Goal: Navigation & Orientation: Understand site structure

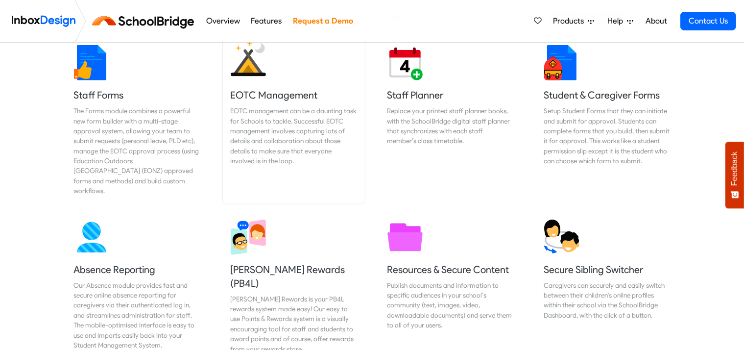
scroll to position [496, 0]
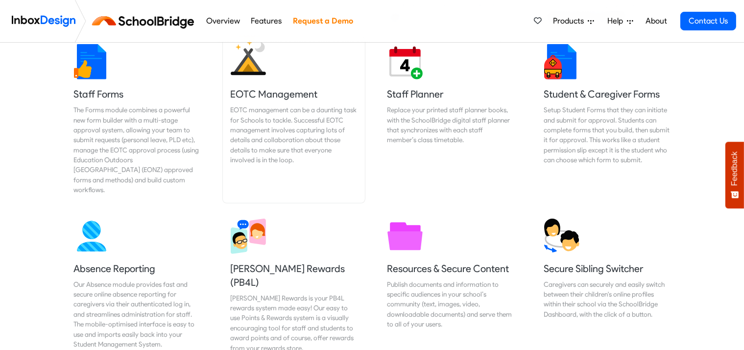
click at [320, 105] on div "EOTC management can be a daunting task for Schools to tackle. Successful EOTC m…" at bounding box center [294, 135] width 126 height 60
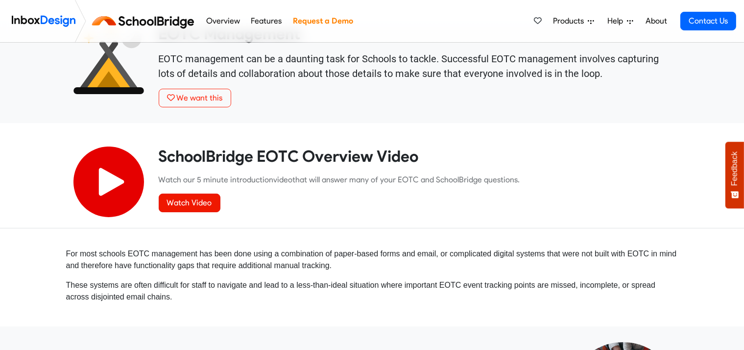
scroll to position [43, 0]
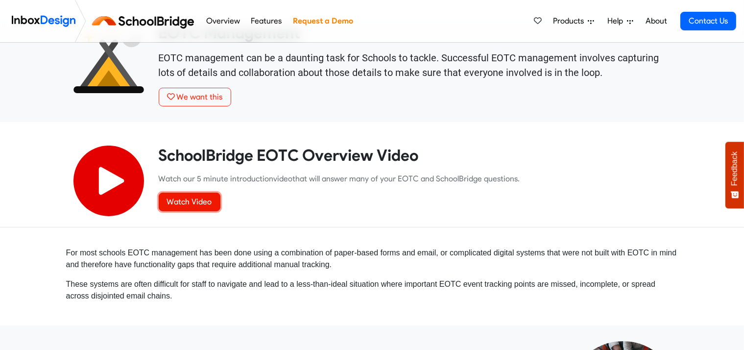
click at [202, 203] on link "Watch Video" at bounding box center [190, 202] width 62 height 19
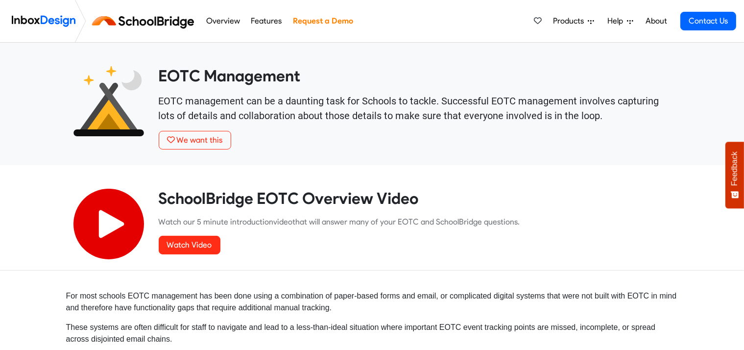
click at [576, 18] on span "Products" at bounding box center [570, 21] width 35 height 12
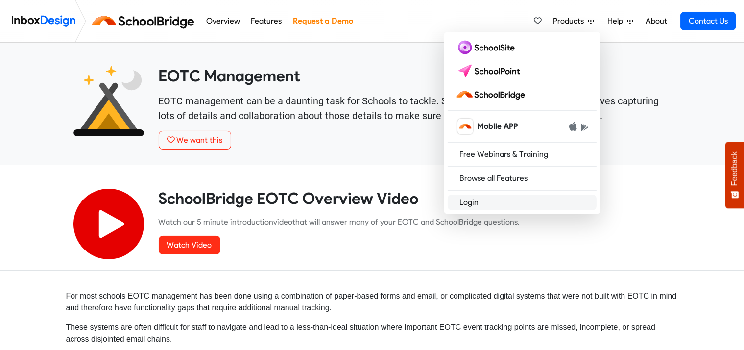
click at [488, 205] on link "Login" at bounding box center [522, 202] width 149 height 16
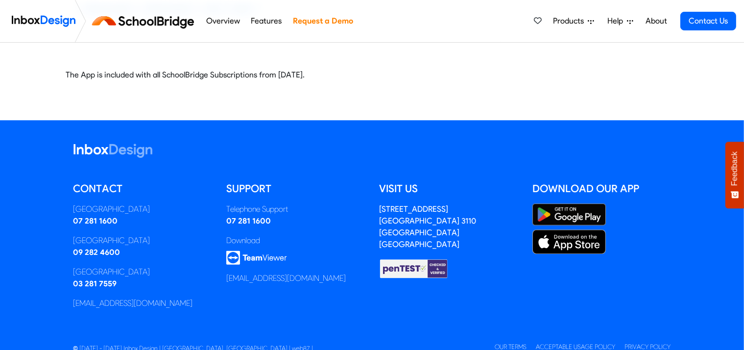
scroll to position [2421, 0]
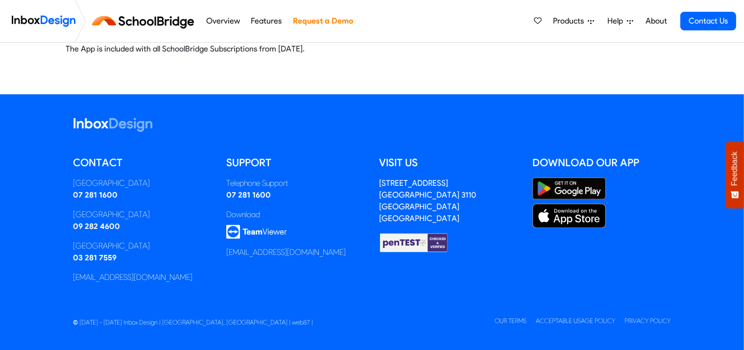
click at [580, 14] on link "Products" at bounding box center [573, 21] width 49 height 20
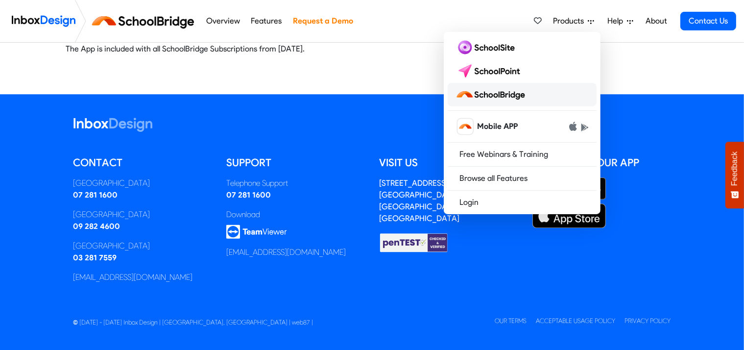
click at [508, 87] on img at bounding box center [492, 95] width 73 height 16
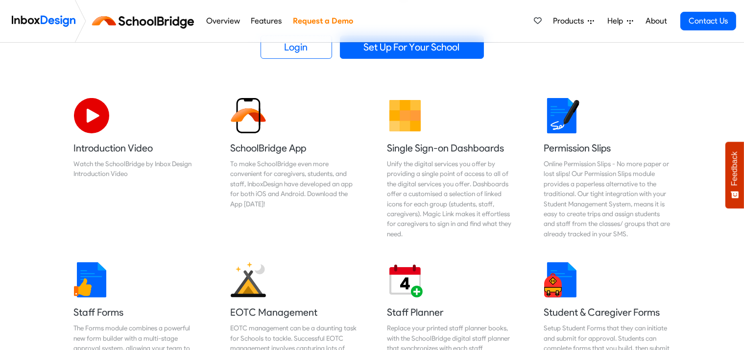
scroll to position [278, 0]
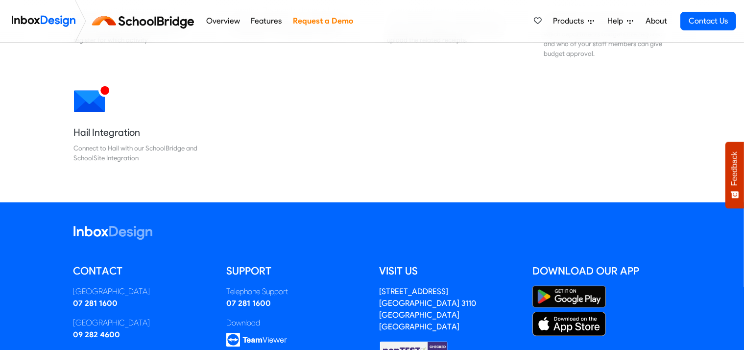
scroll to position [960, 0]
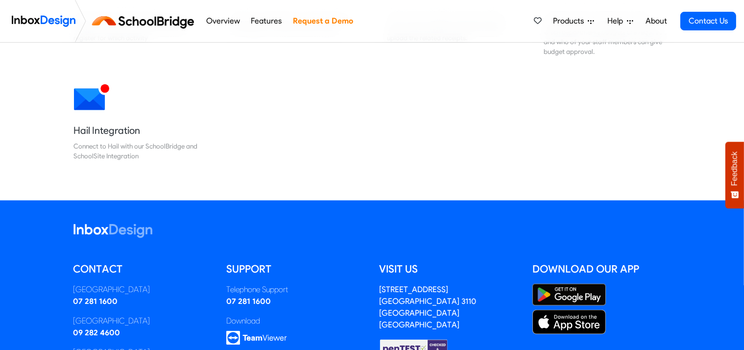
click at [658, 22] on link "About" at bounding box center [656, 21] width 27 height 20
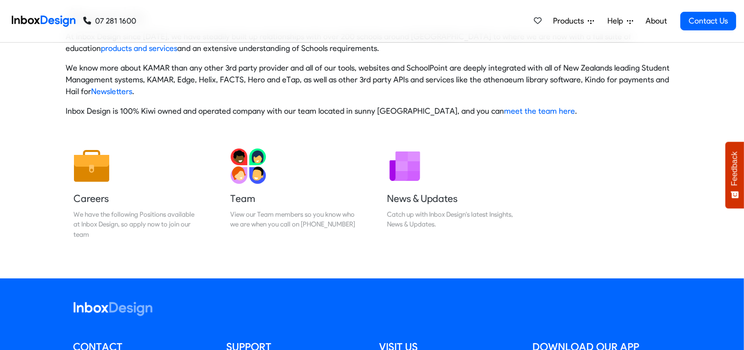
scroll to position [54, 0]
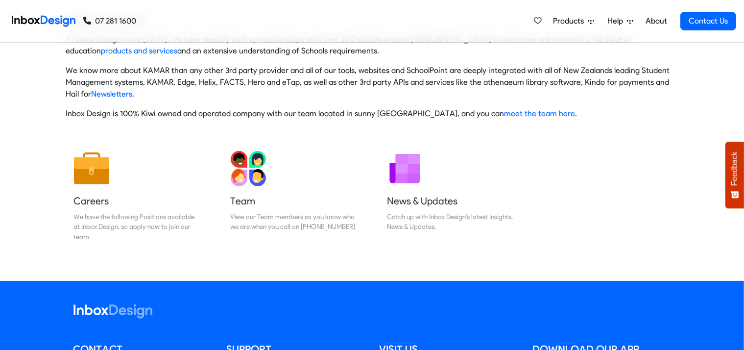
click at [622, 17] on span "Help" at bounding box center [617, 21] width 20 height 12
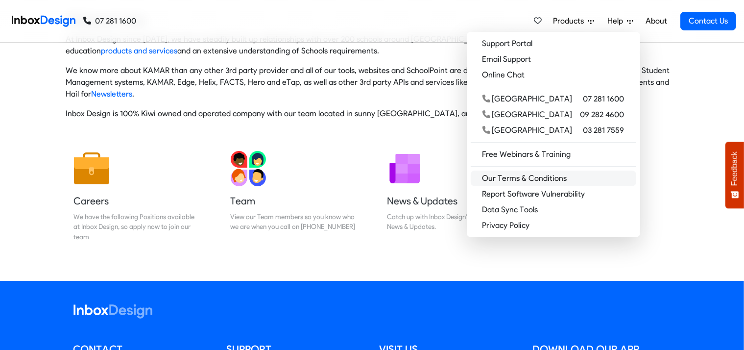
click at [577, 178] on link "Our Terms & Conditions" at bounding box center [554, 178] width 166 height 16
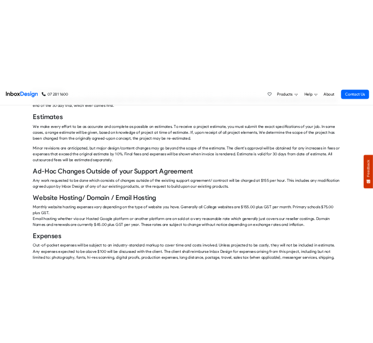
scroll to position [1371, 0]
